Goal: Understand process/instructions: Learn about a topic

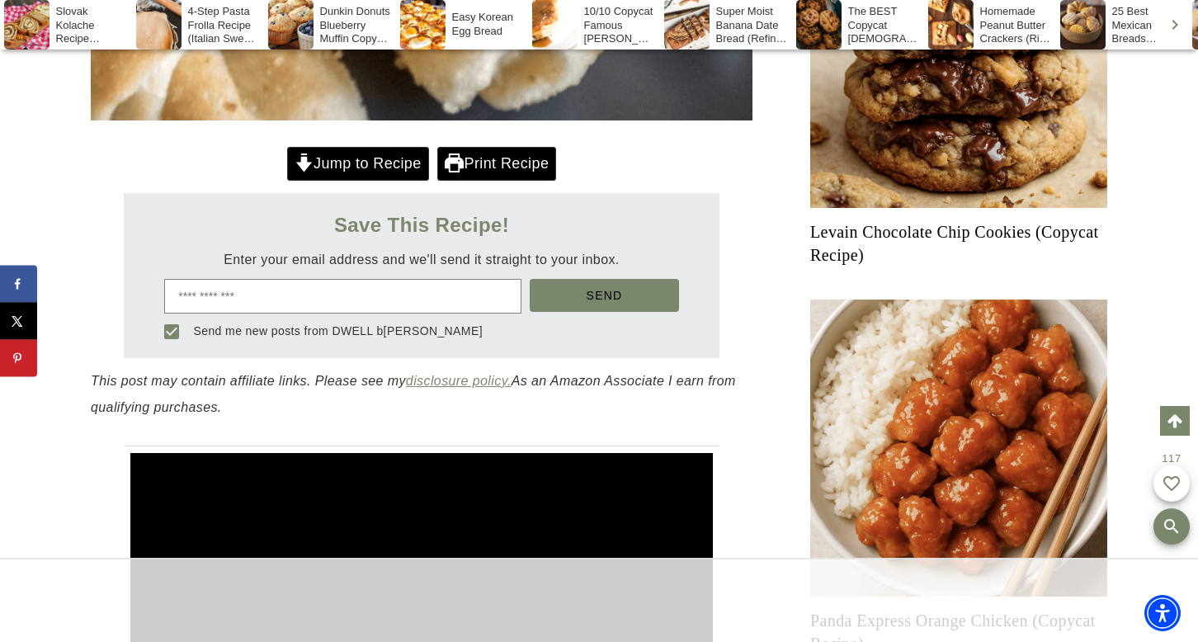
click at [386, 167] on link "Jump to Recipe" at bounding box center [358, 164] width 142 height 34
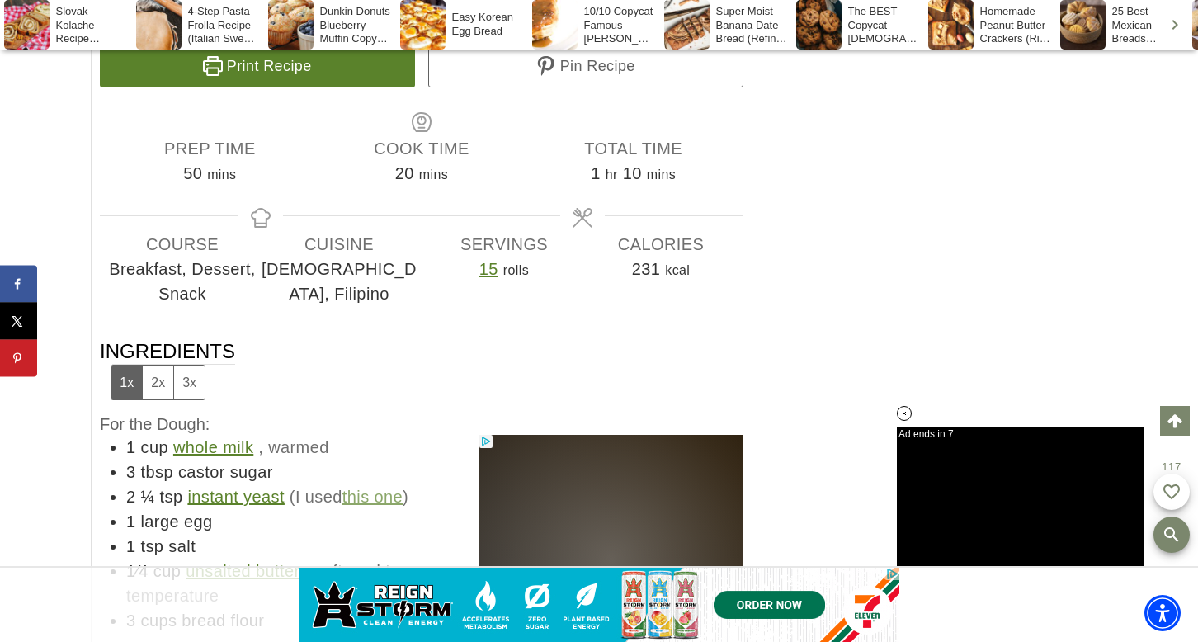
scroll to position [12890, 0]
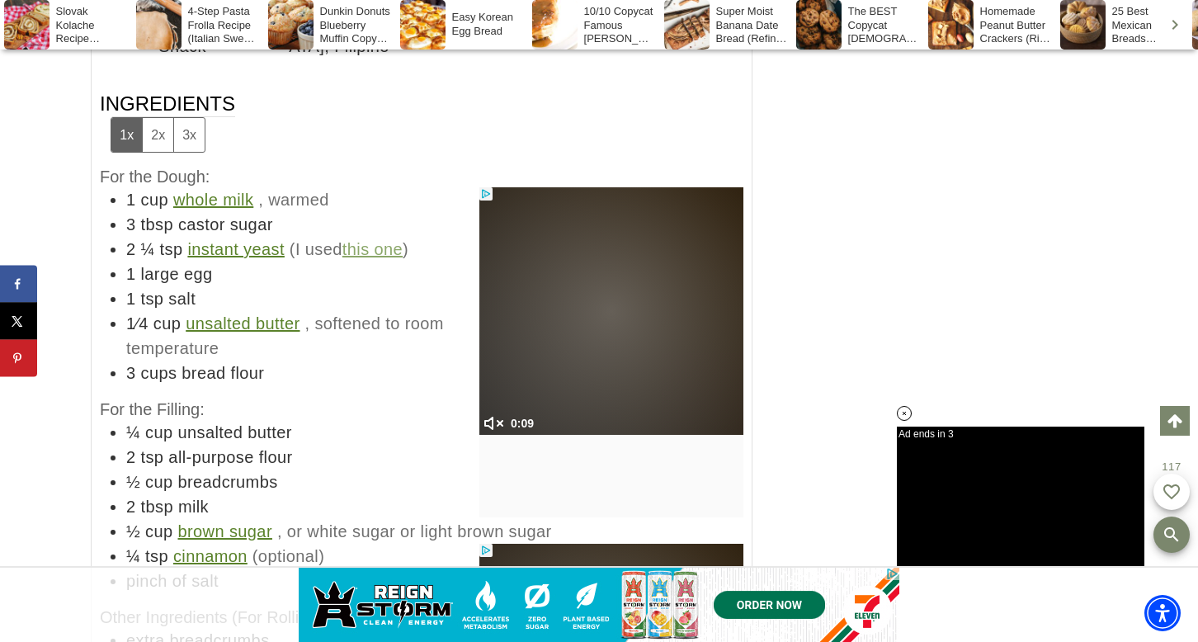
click at [164, 130] on button "2x" at bounding box center [157, 135] width 31 height 34
click at [139, 139] on button "1x" at bounding box center [126, 135] width 31 height 34
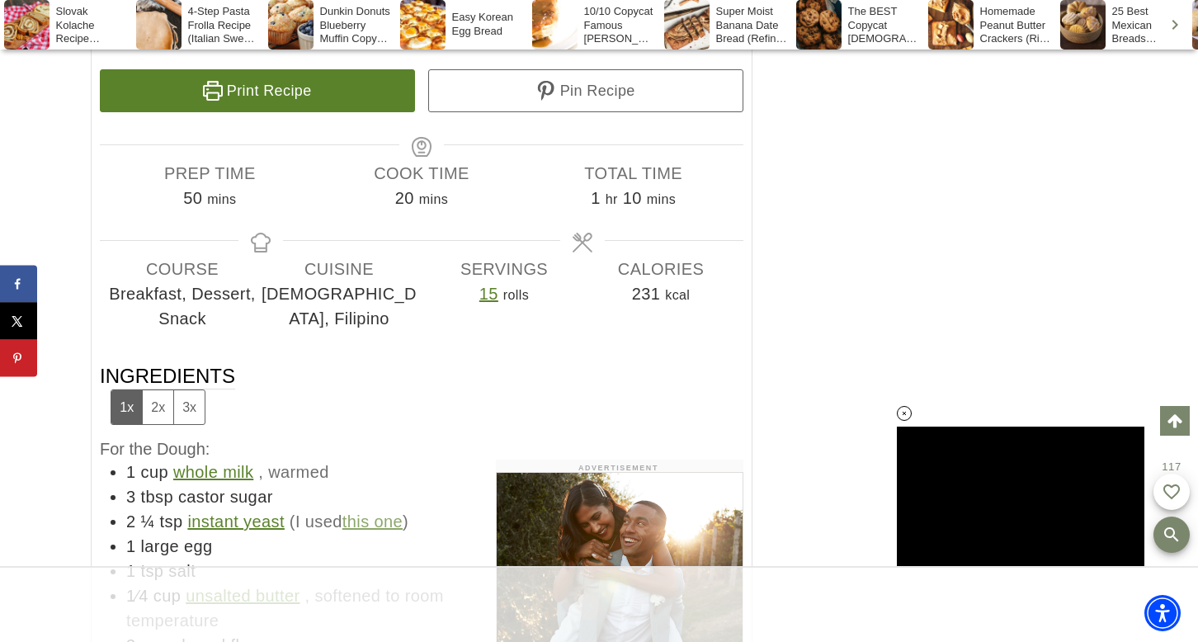
click at [332, 110] on div "Print Recipe Pin Recipe" at bounding box center [421, 90] width 657 height 51
click at [346, 98] on link "Print Recipe" at bounding box center [257, 90] width 315 height 43
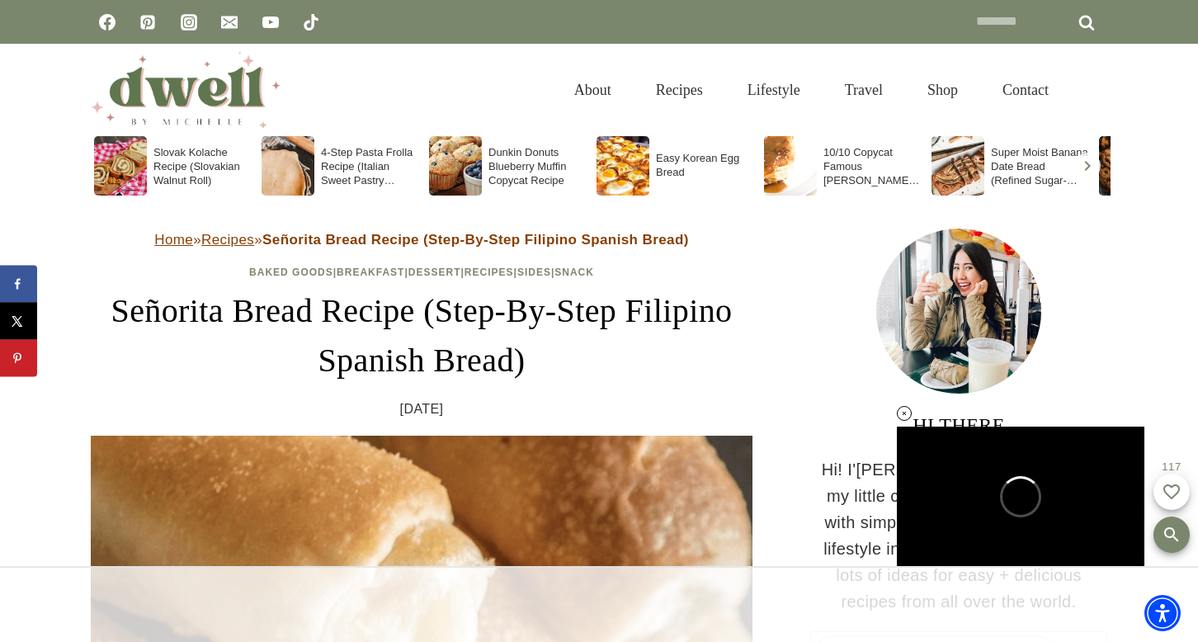
click at [469, 154] on div "Image for Dunkin Donuts Blueberry Muffin Copycat Recipe" at bounding box center [455, 165] width 53 height 59
